Goal: Information Seeking & Learning: Find specific fact

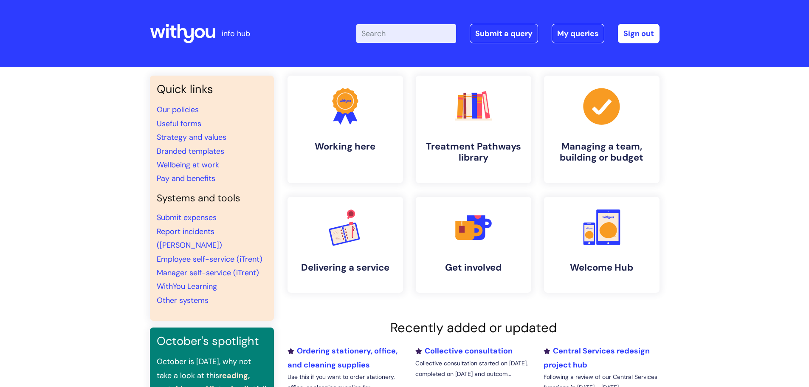
click at [389, 37] on input "Enter your search term here..." at bounding box center [406, 33] width 100 height 19
type input "disci"
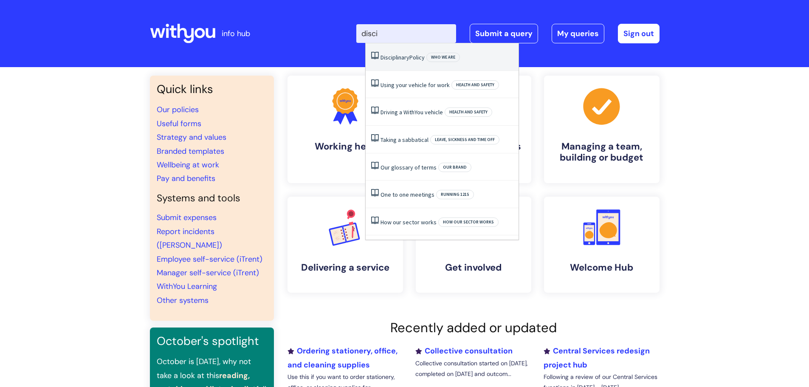
click at [398, 59] on span "Disciplinary" at bounding box center [394, 57] width 29 height 8
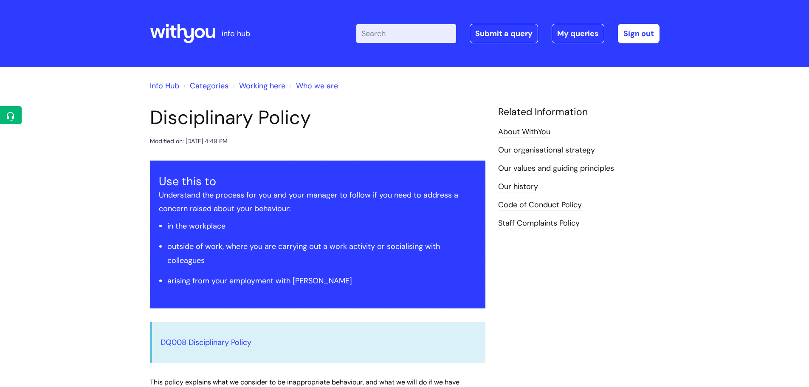
click at [388, 30] on input "Enter your search term here..." at bounding box center [406, 33] width 100 height 19
type input "dignity"
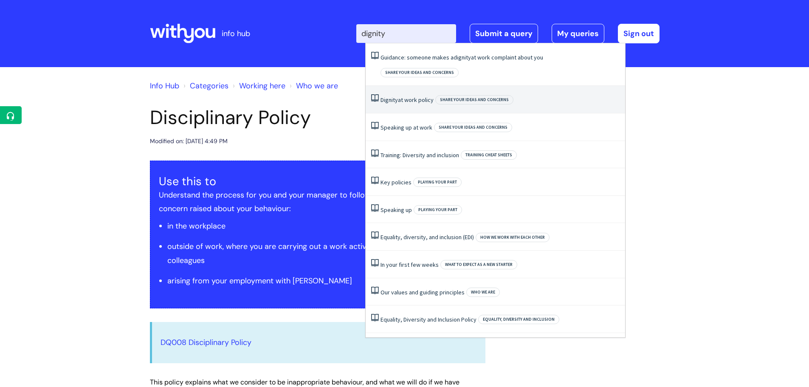
click at [423, 96] on link "Dignity at work policy" at bounding box center [406, 100] width 53 height 8
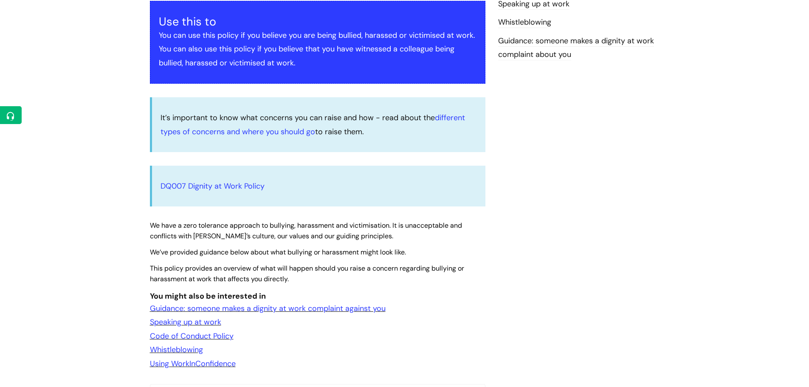
scroll to position [170, 0]
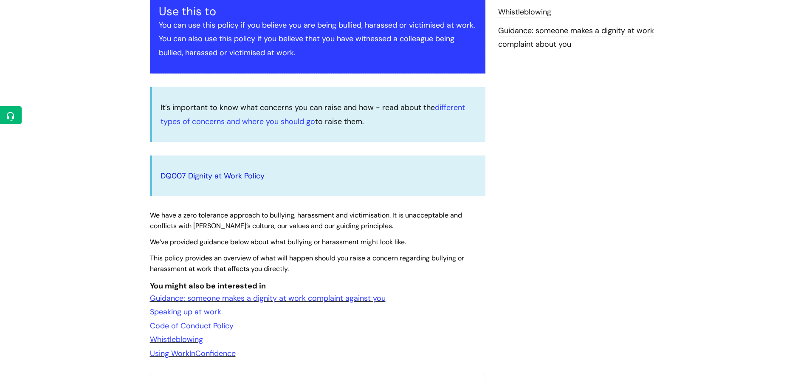
click at [240, 177] on link "DQ007 Dignity at Work Policy" at bounding box center [212, 176] width 104 height 10
